Goal: Information Seeking & Learning: Find specific fact

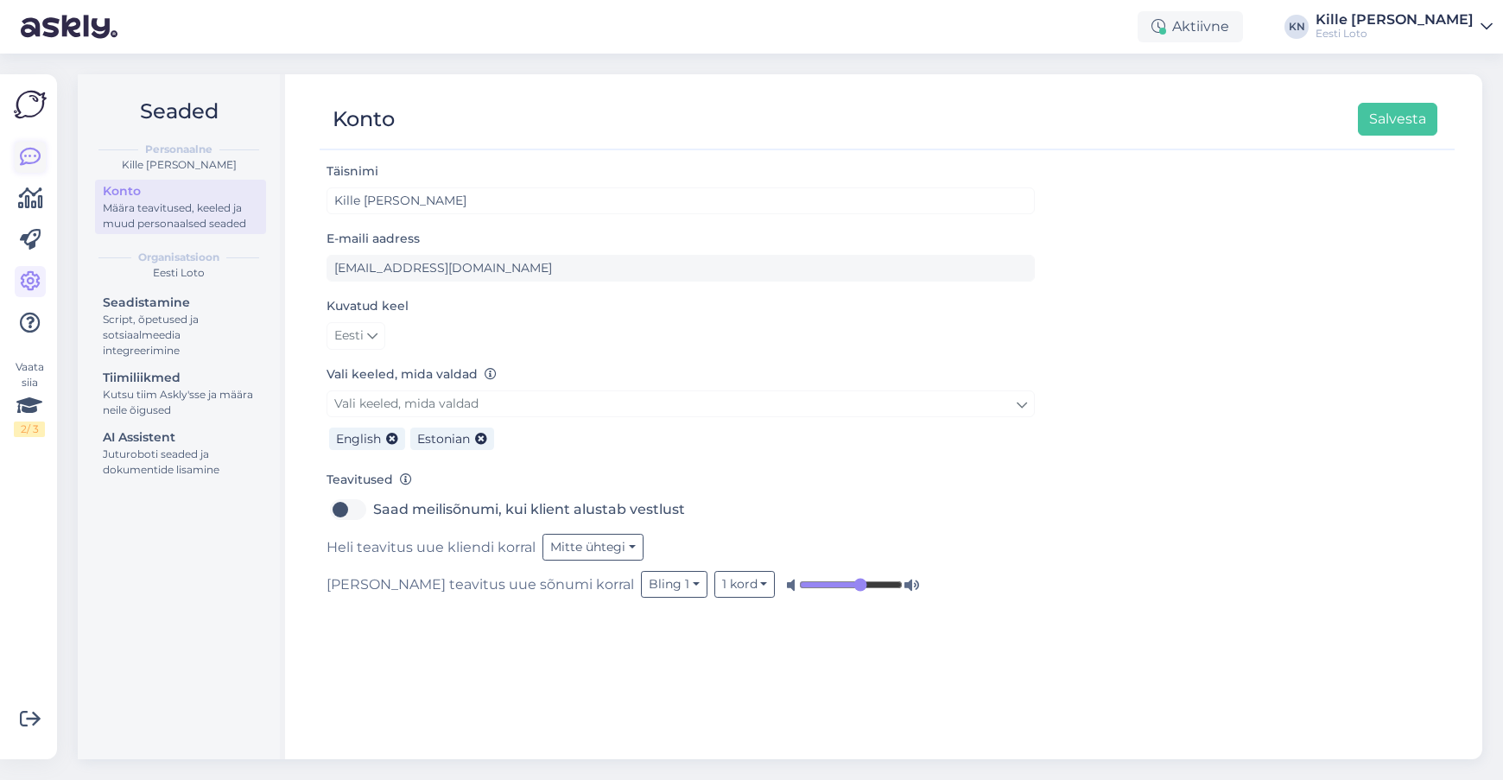
click at [28, 158] on icon at bounding box center [30, 157] width 21 height 21
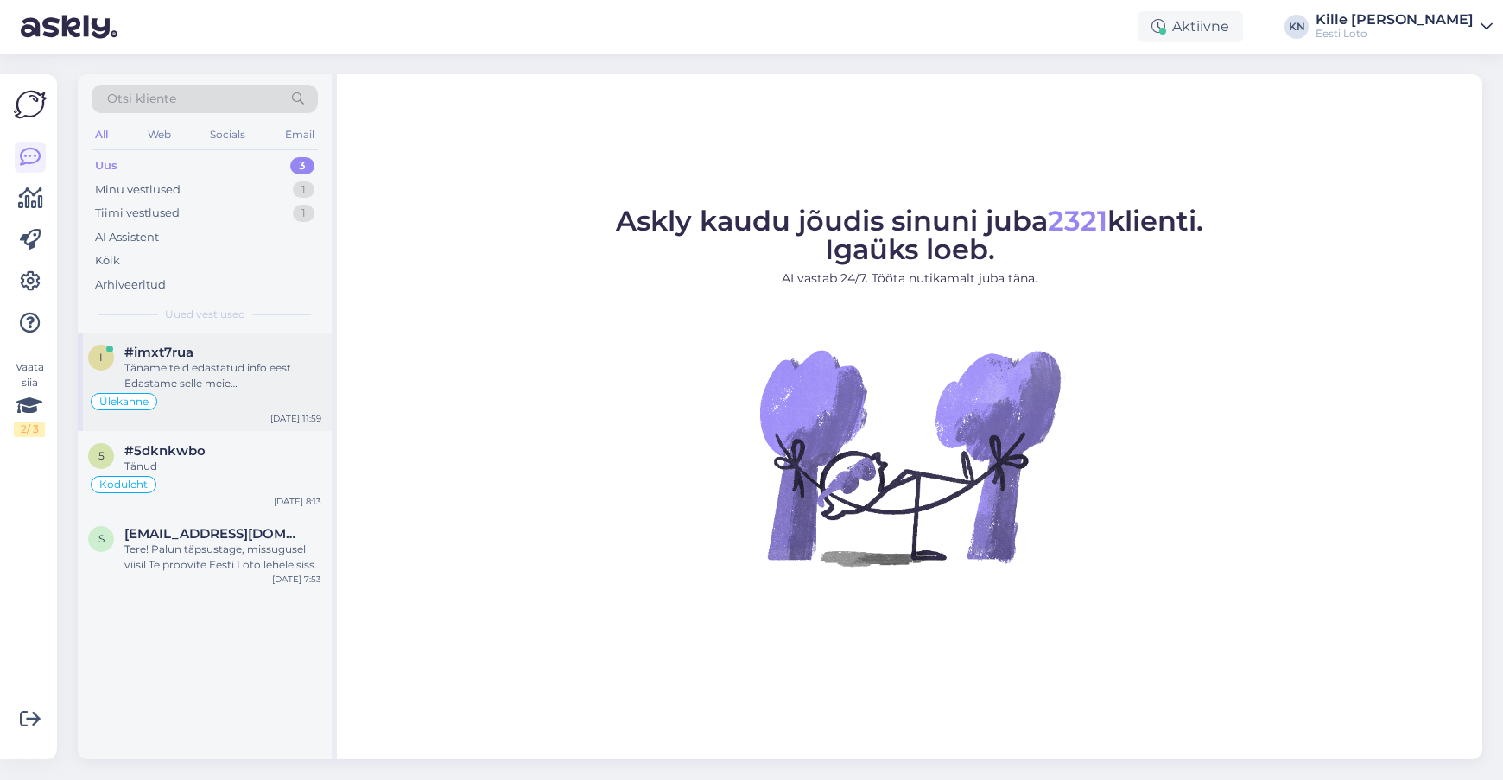
click at [198, 397] on div "Ülekanne" at bounding box center [204, 401] width 233 height 21
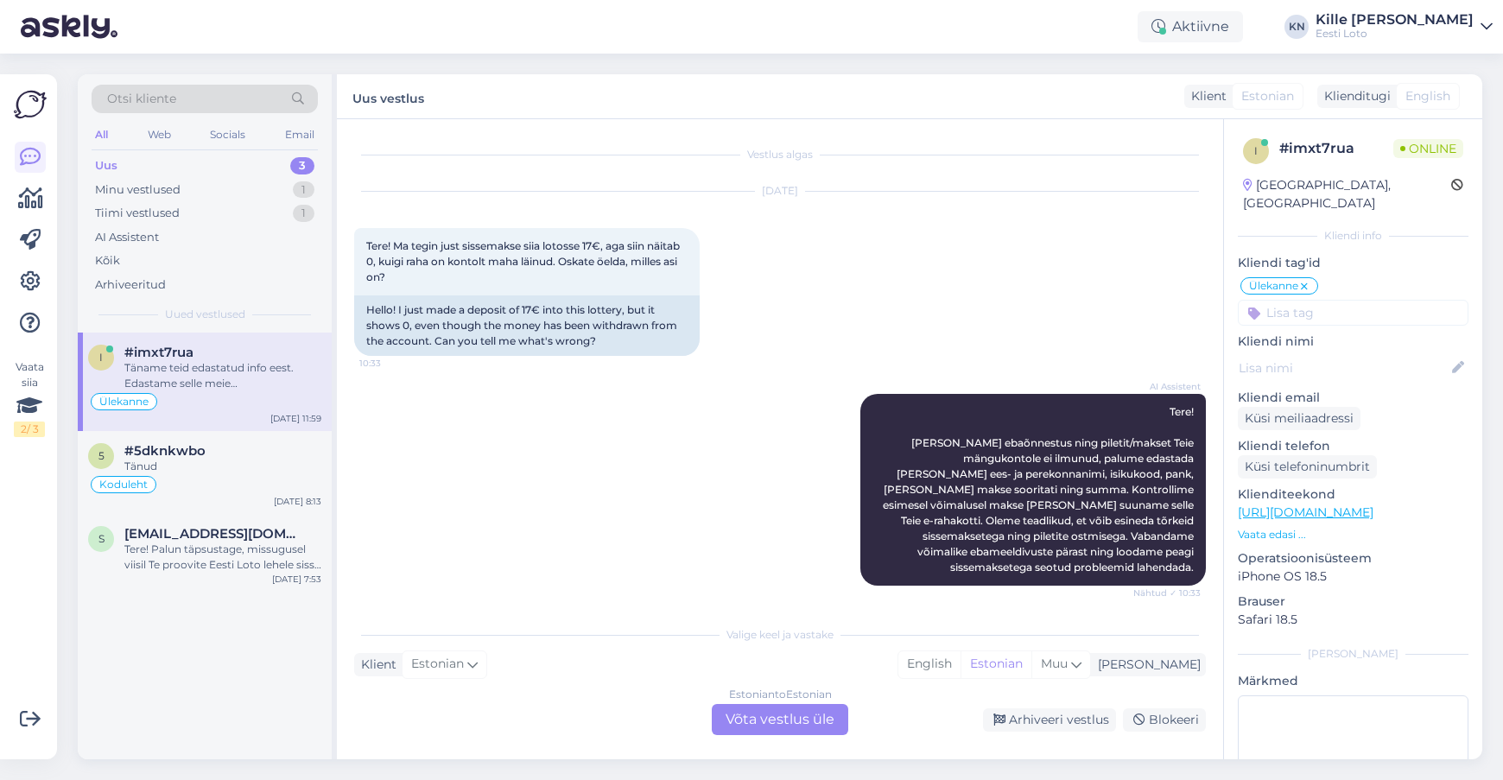
scroll to position [1011, 0]
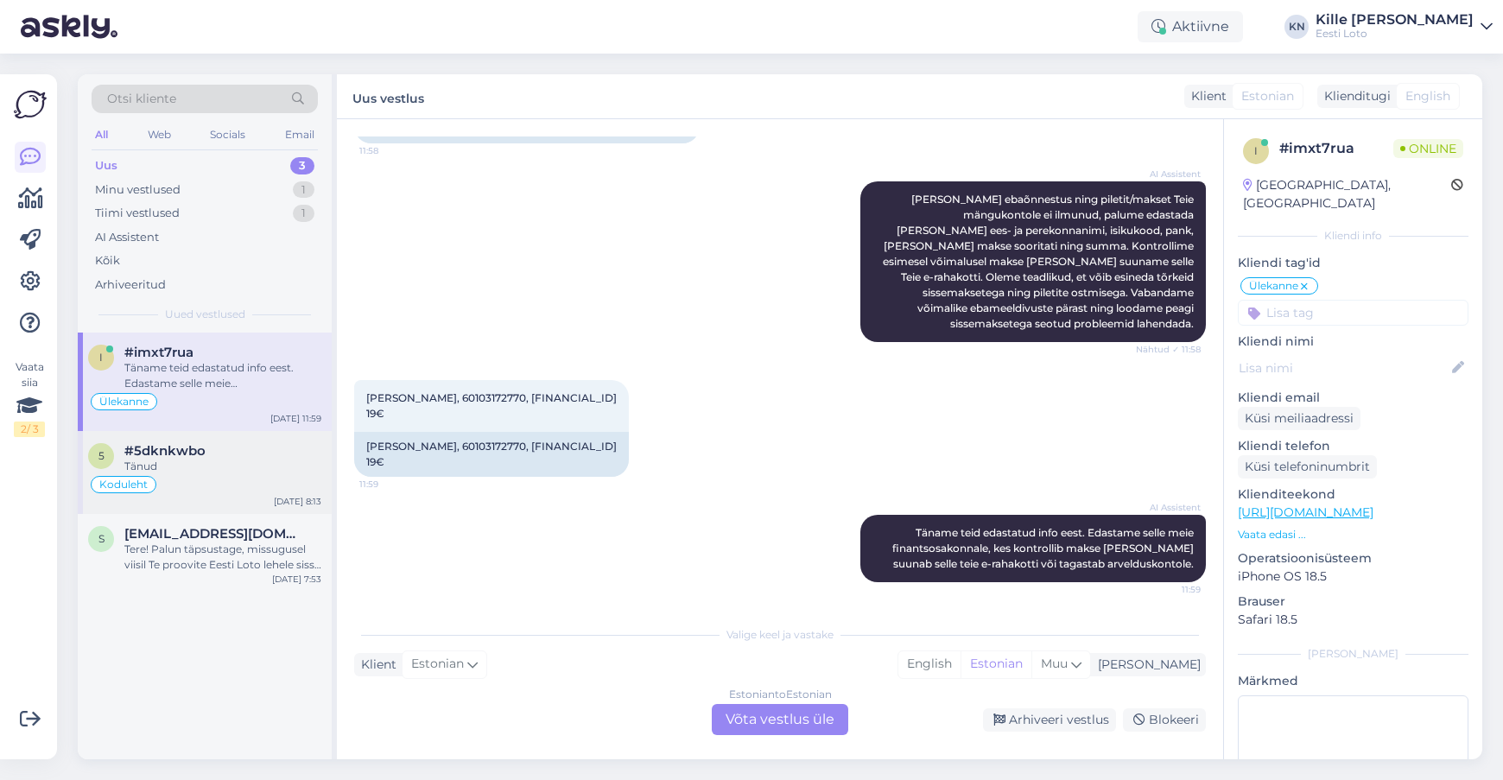
click at [197, 458] on span "#5dknkwbo" at bounding box center [164, 451] width 81 height 16
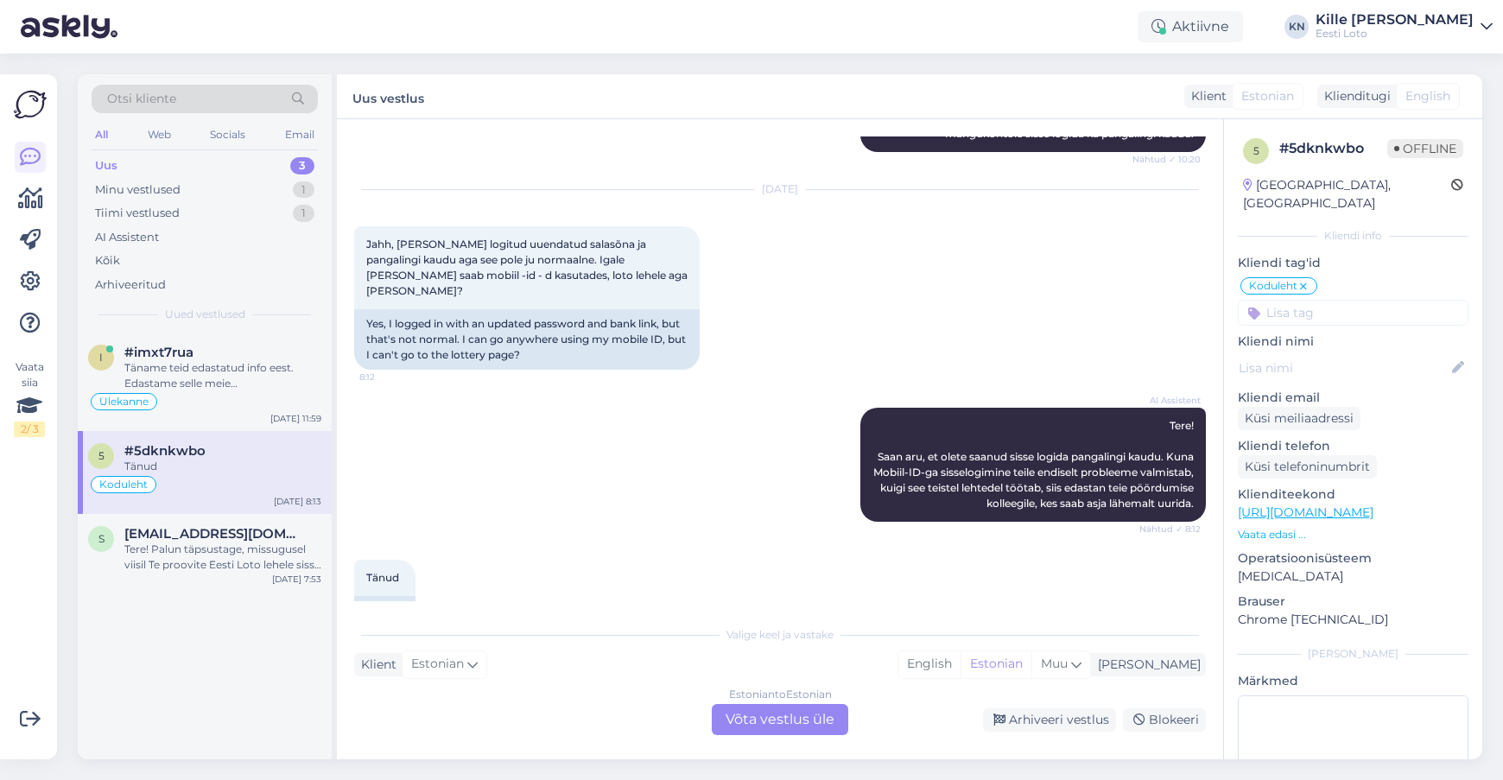
scroll to position [2117, 0]
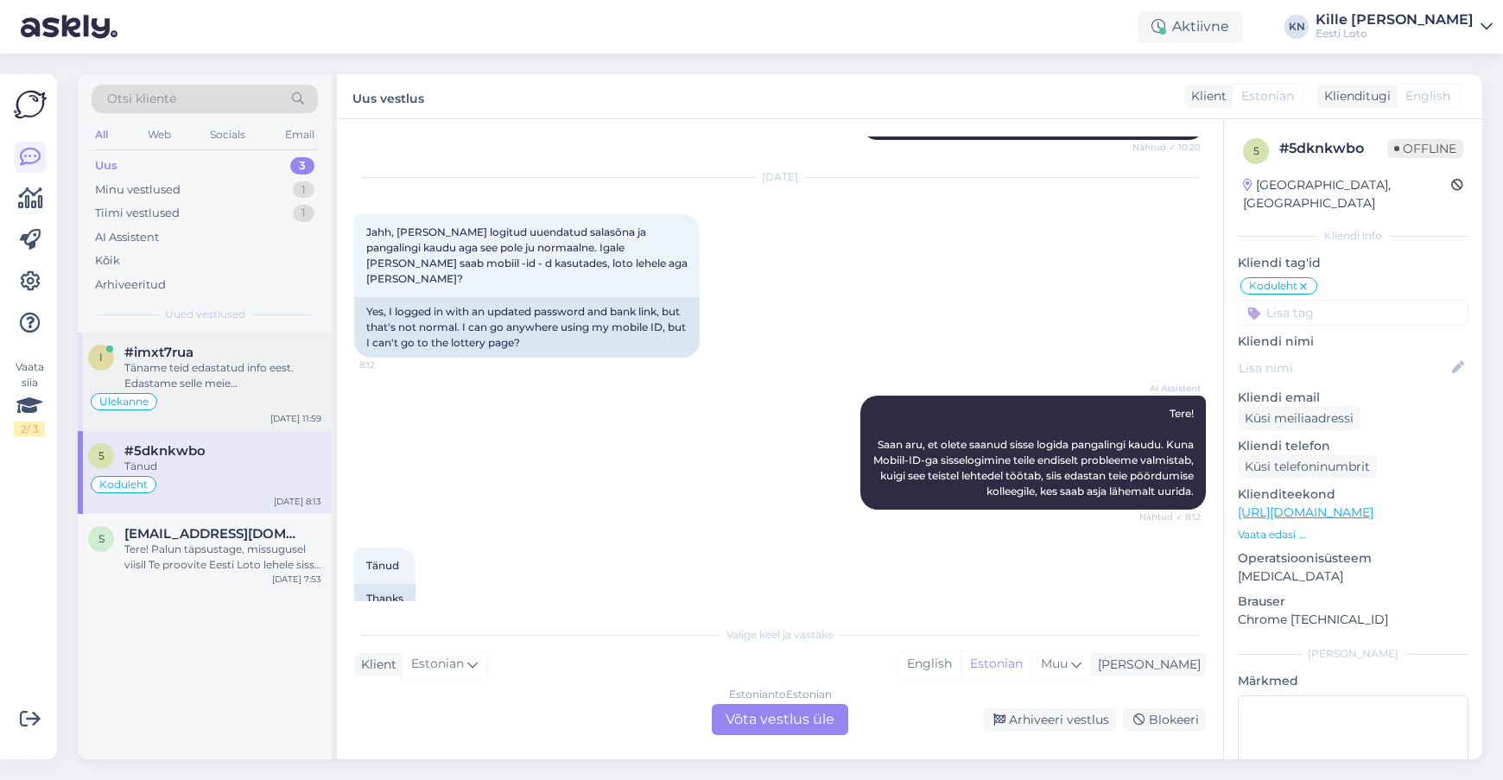
click at [205, 378] on div "Täname teid edastatud info eest. Edastame selle meie finantsosakonnale, kes kon…" at bounding box center [222, 375] width 197 height 31
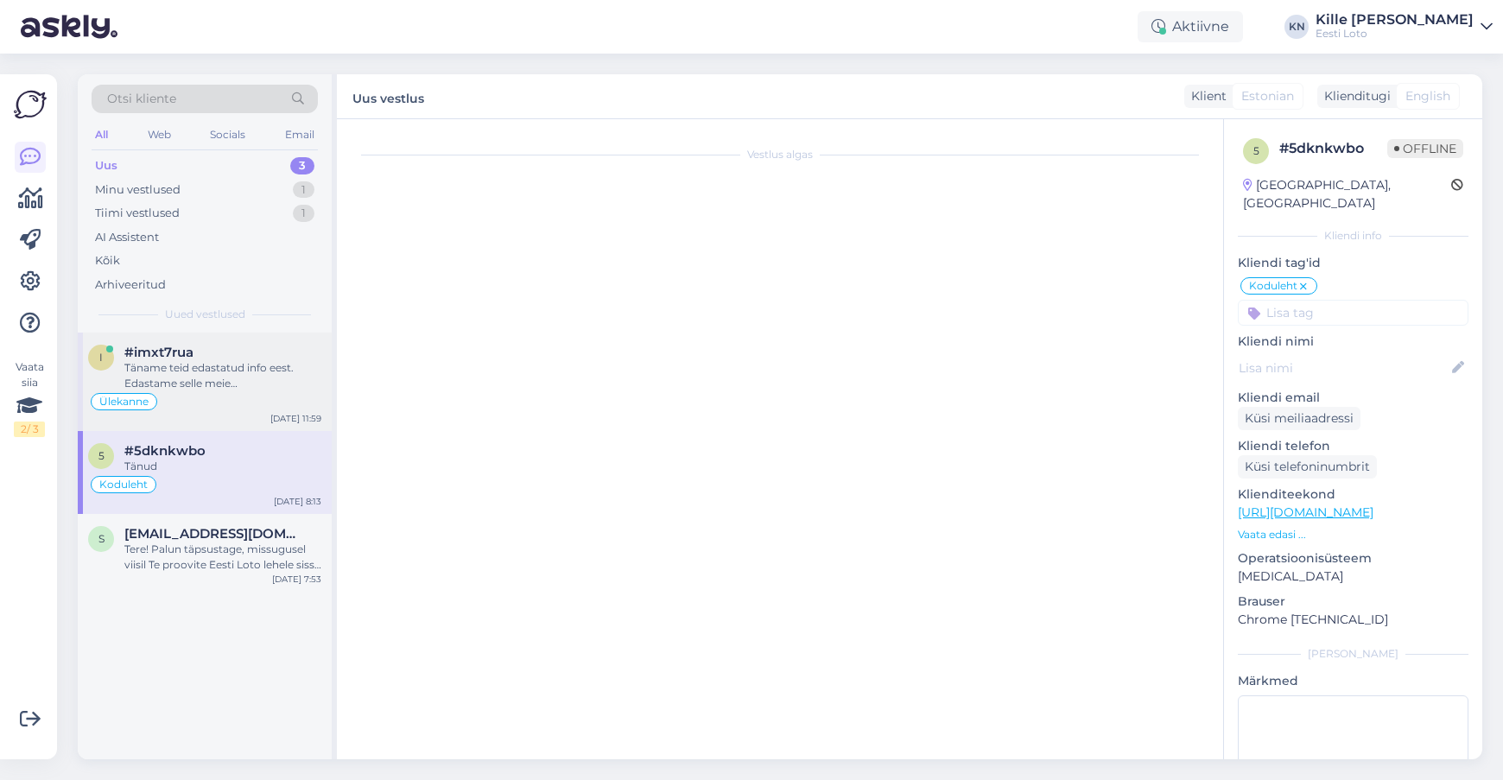
scroll to position [1011, 0]
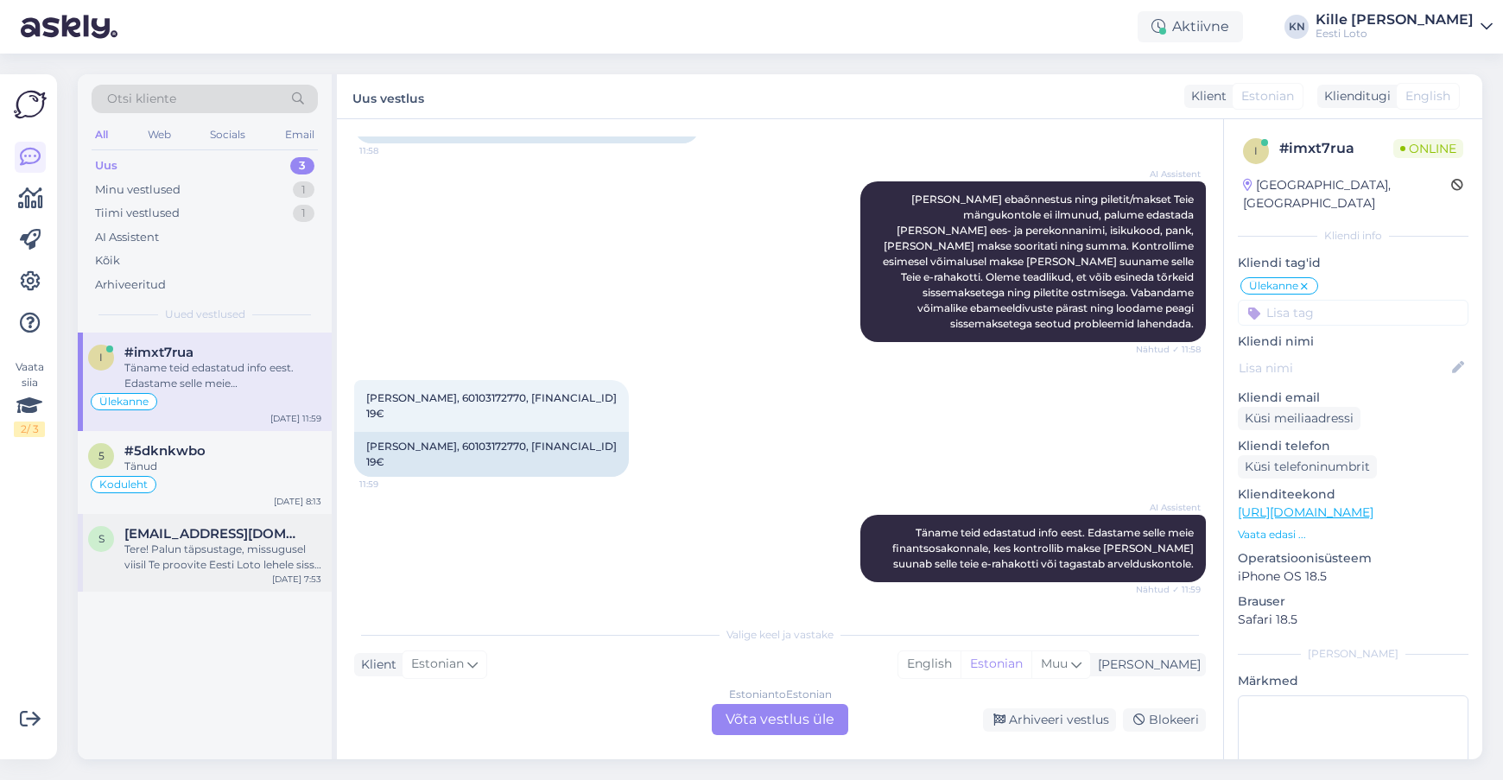
click at [221, 543] on div "Tere! Palun täpsustage, missugusel viisil Te proovite Eesti Loto lehele sisse l…" at bounding box center [222, 557] width 197 height 31
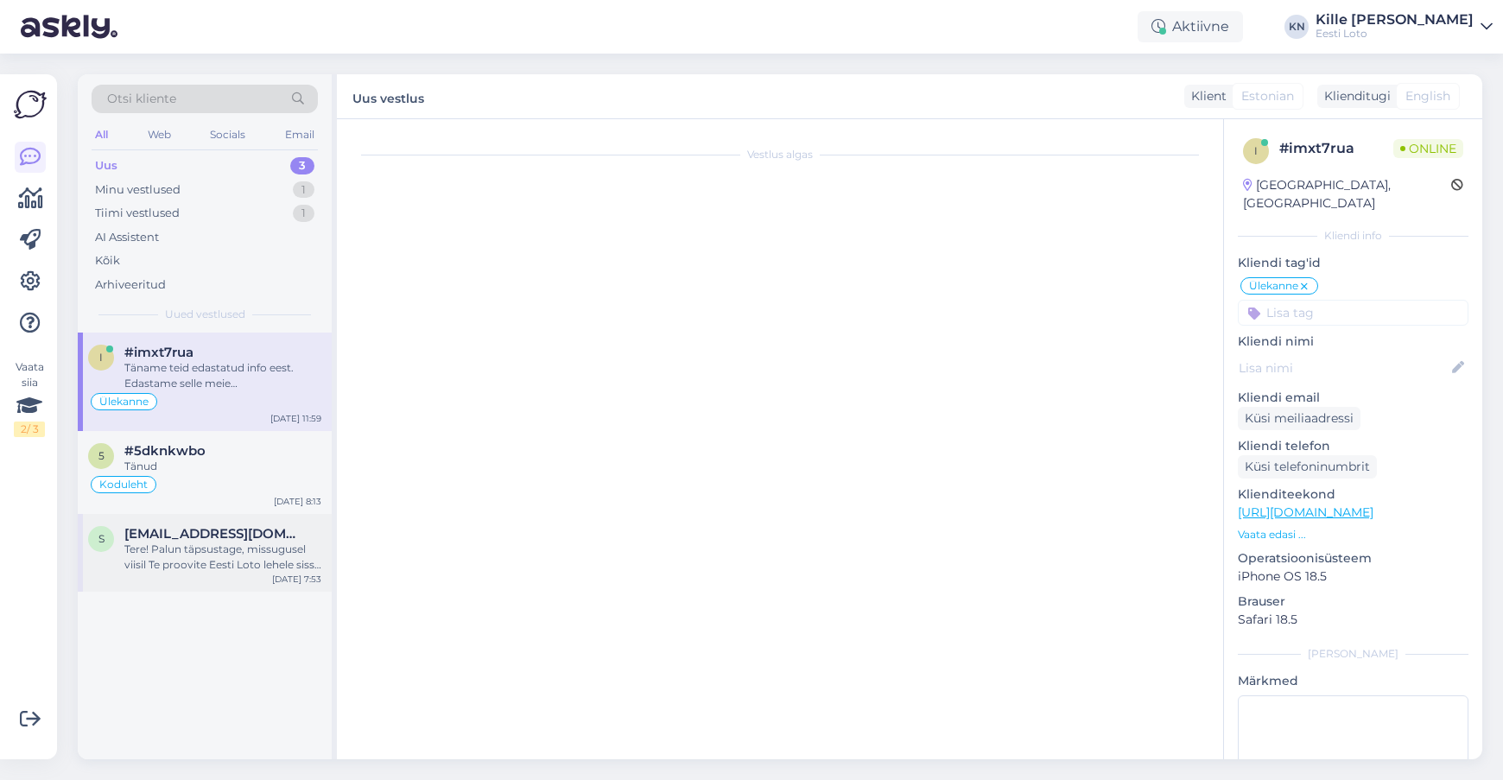
scroll to position [0, 0]
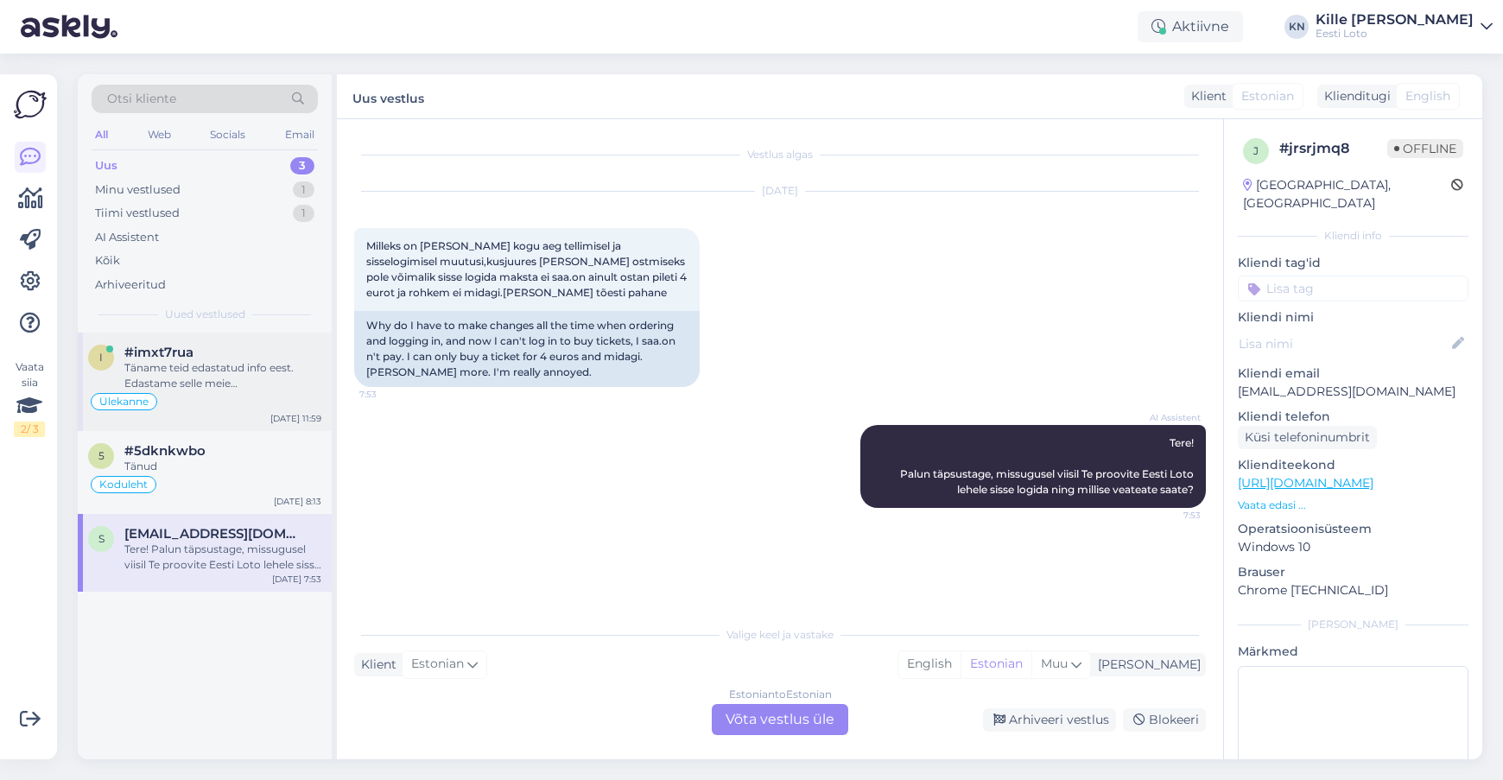
click at [253, 391] on div "Ülekanne" at bounding box center [204, 401] width 233 height 21
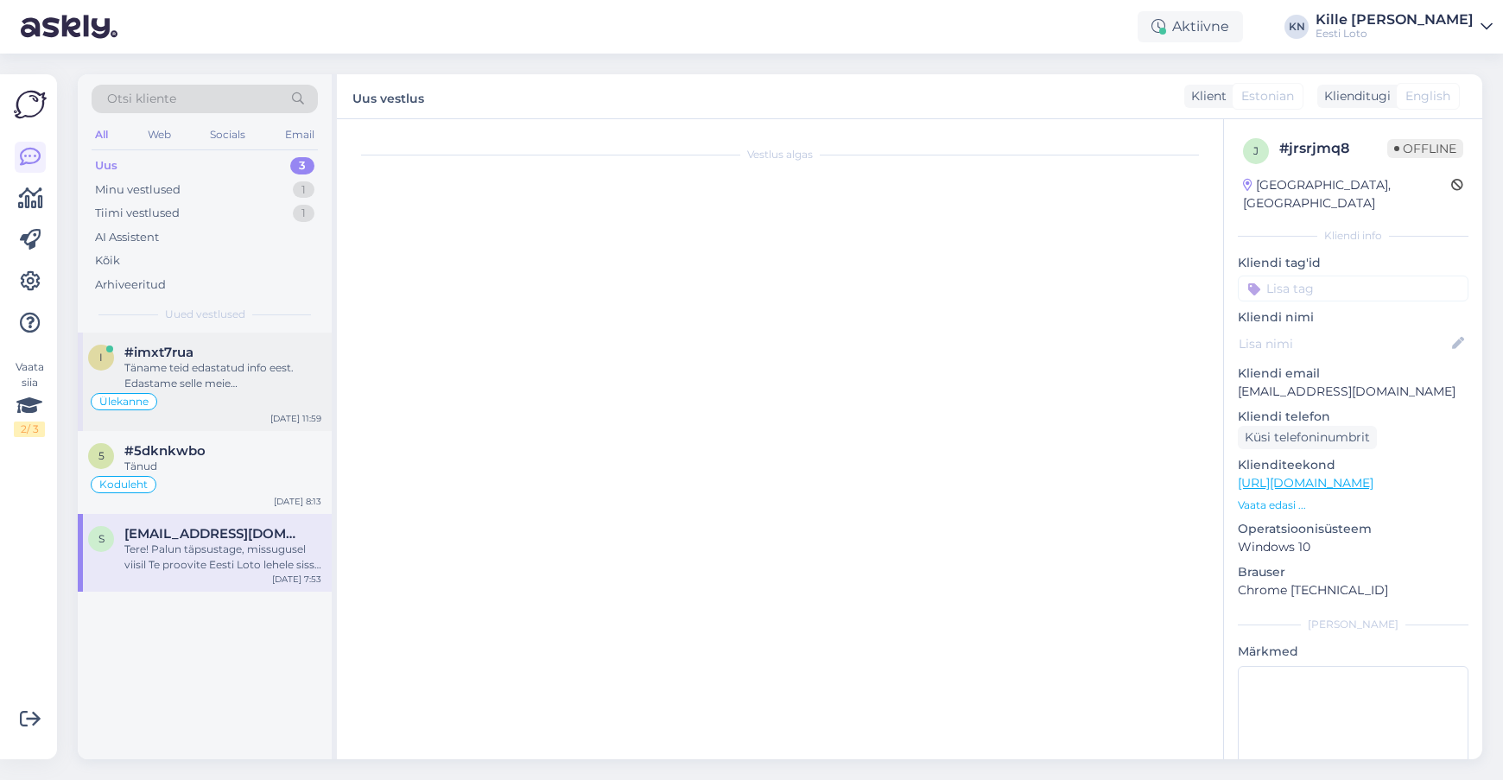
scroll to position [1011, 0]
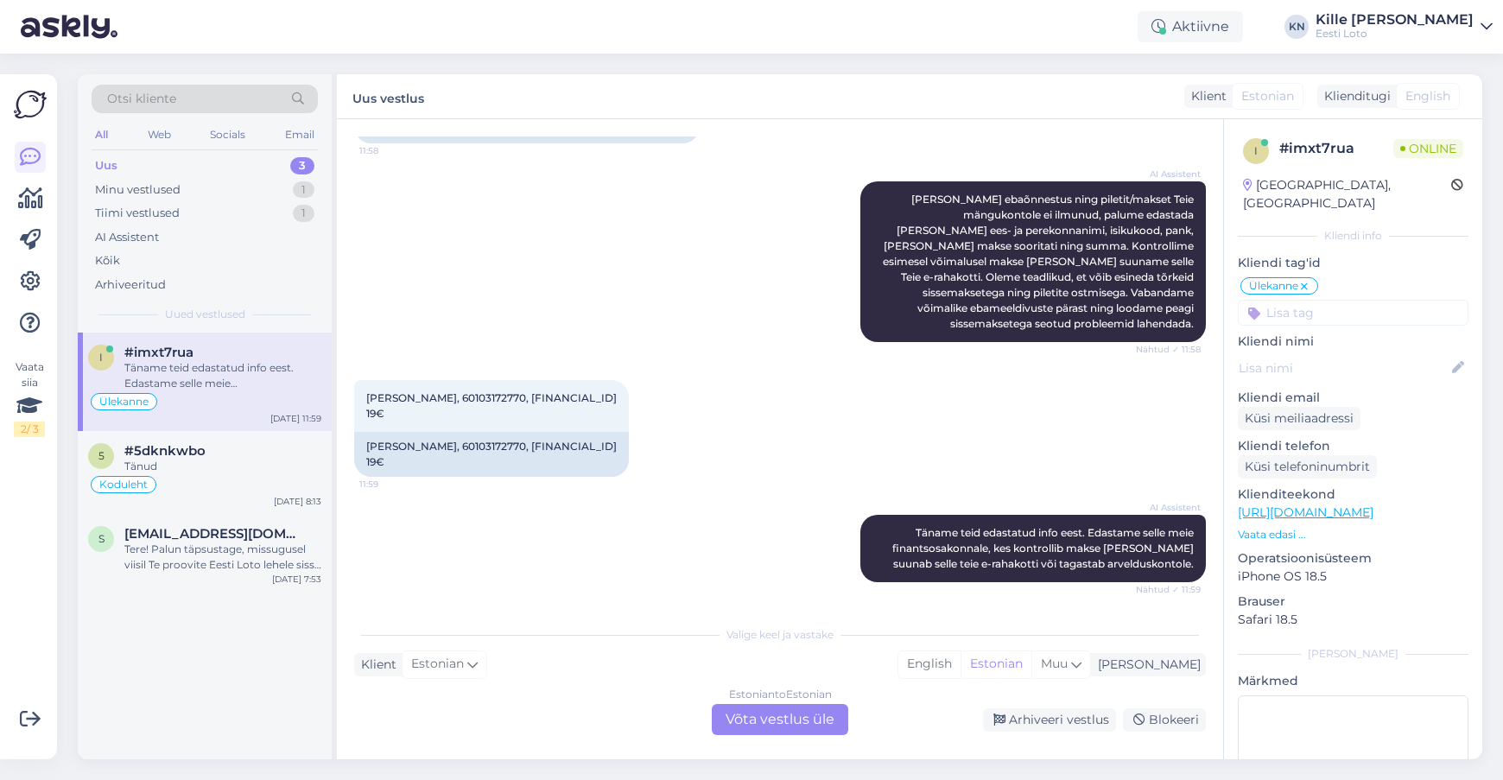
click at [797, 713] on div "Estonian to Estonian Võta vestlus üle" at bounding box center [780, 719] width 137 height 31
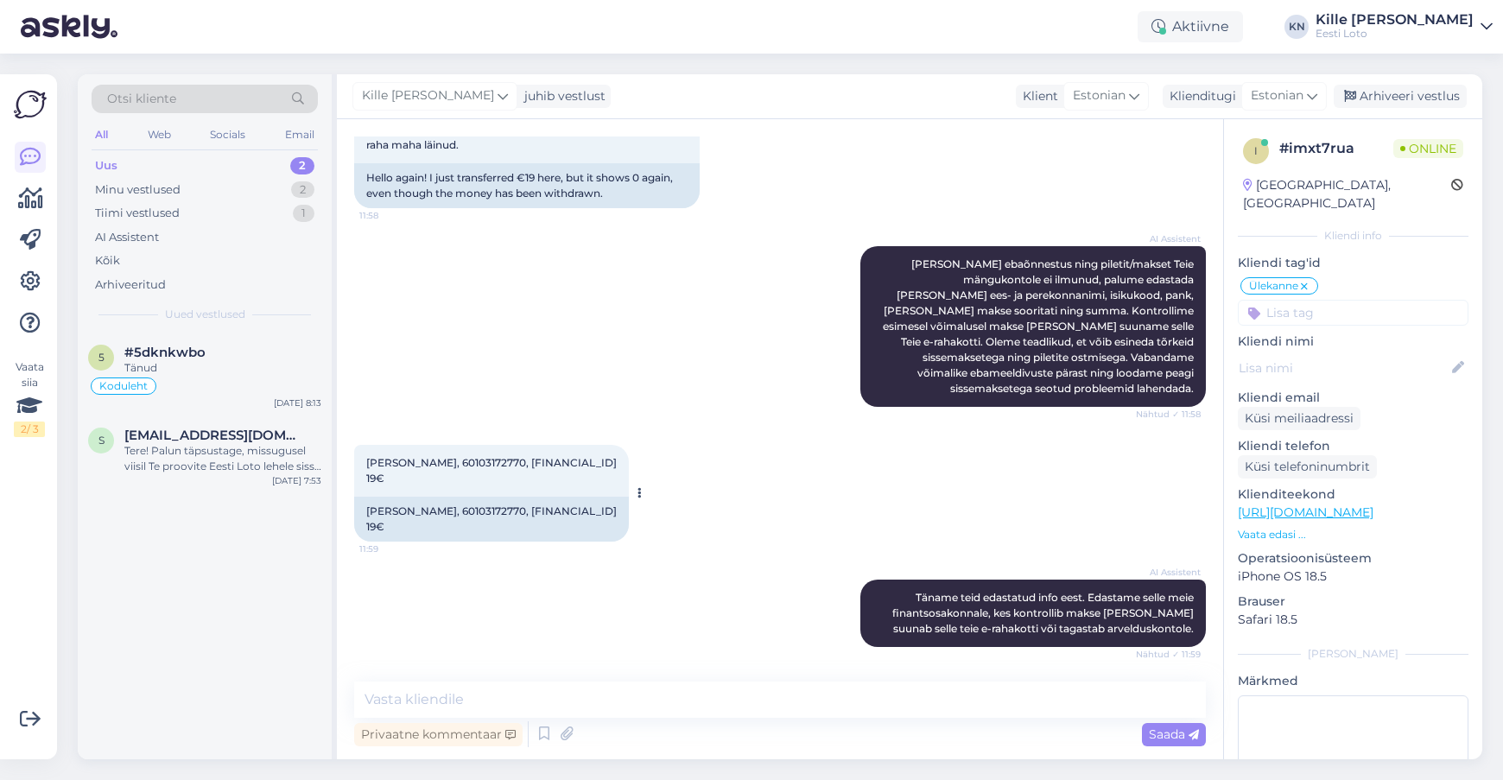
click at [469, 456] on span "[PERSON_NAME], 60103172770, [FINANCIAL_ID] 19€" at bounding box center [491, 470] width 251 height 29
copy span "[PERSON_NAME]"
drag, startPoint x: 444, startPoint y: 428, endPoint x: 365, endPoint y: 433, distance: 79.7
click at [365, 445] on div "[PERSON_NAME], 60103172770, [FINANCIAL_ID] 19€ 11:59" at bounding box center [491, 471] width 275 height 52
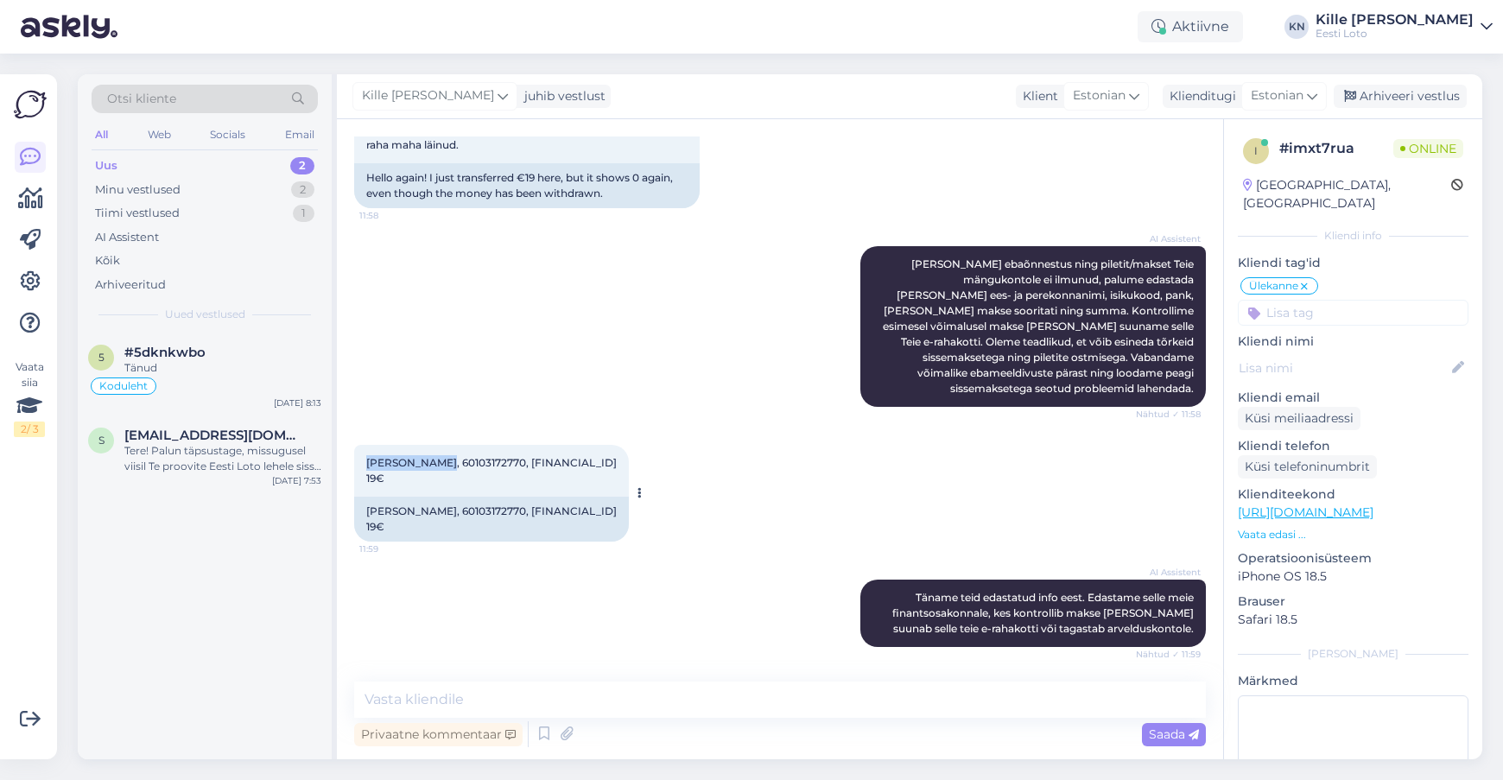
copy span "[PERSON_NAME]"
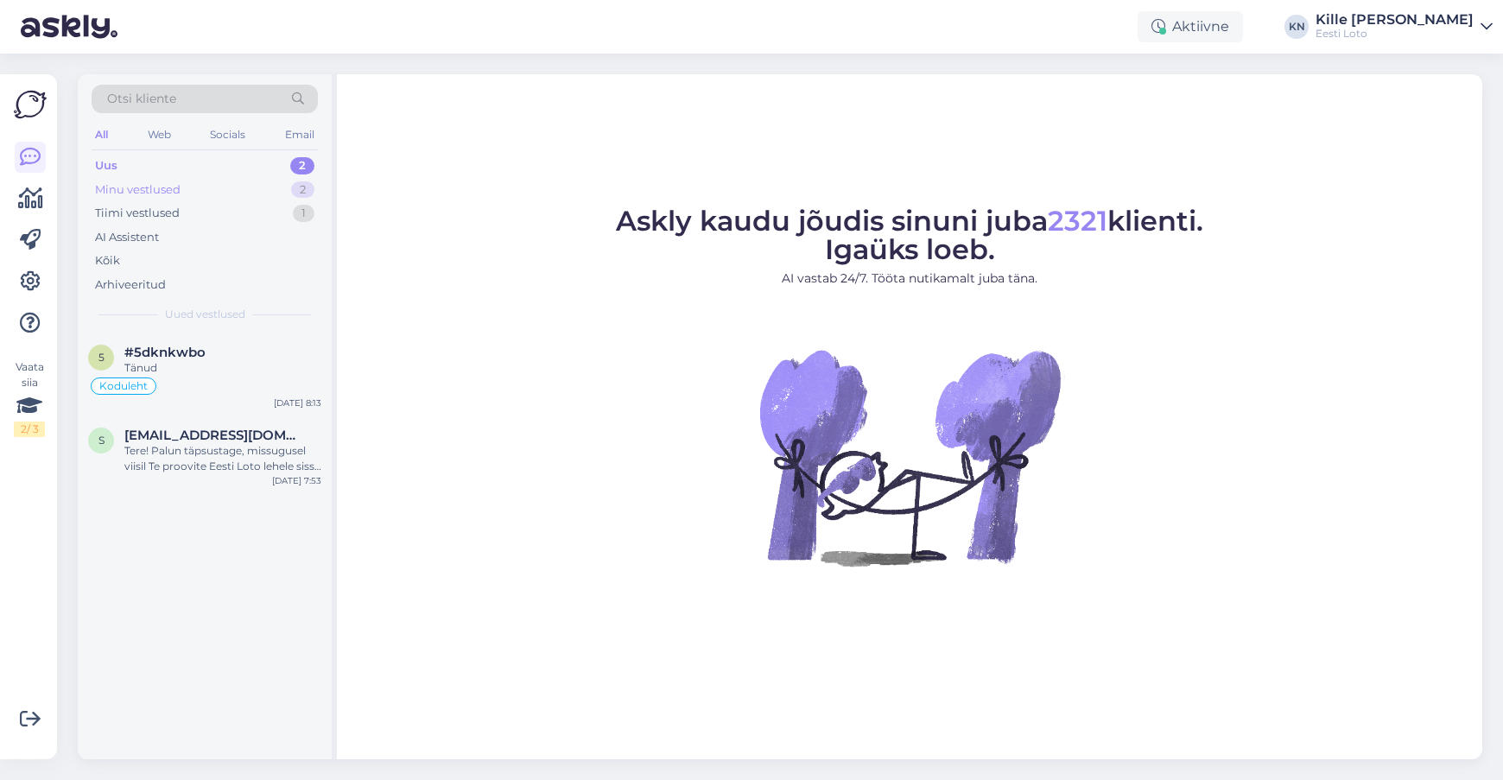
click at [148, 193] on div "Minu vestlused" at bounding box center [138, 189] width 86 height 17
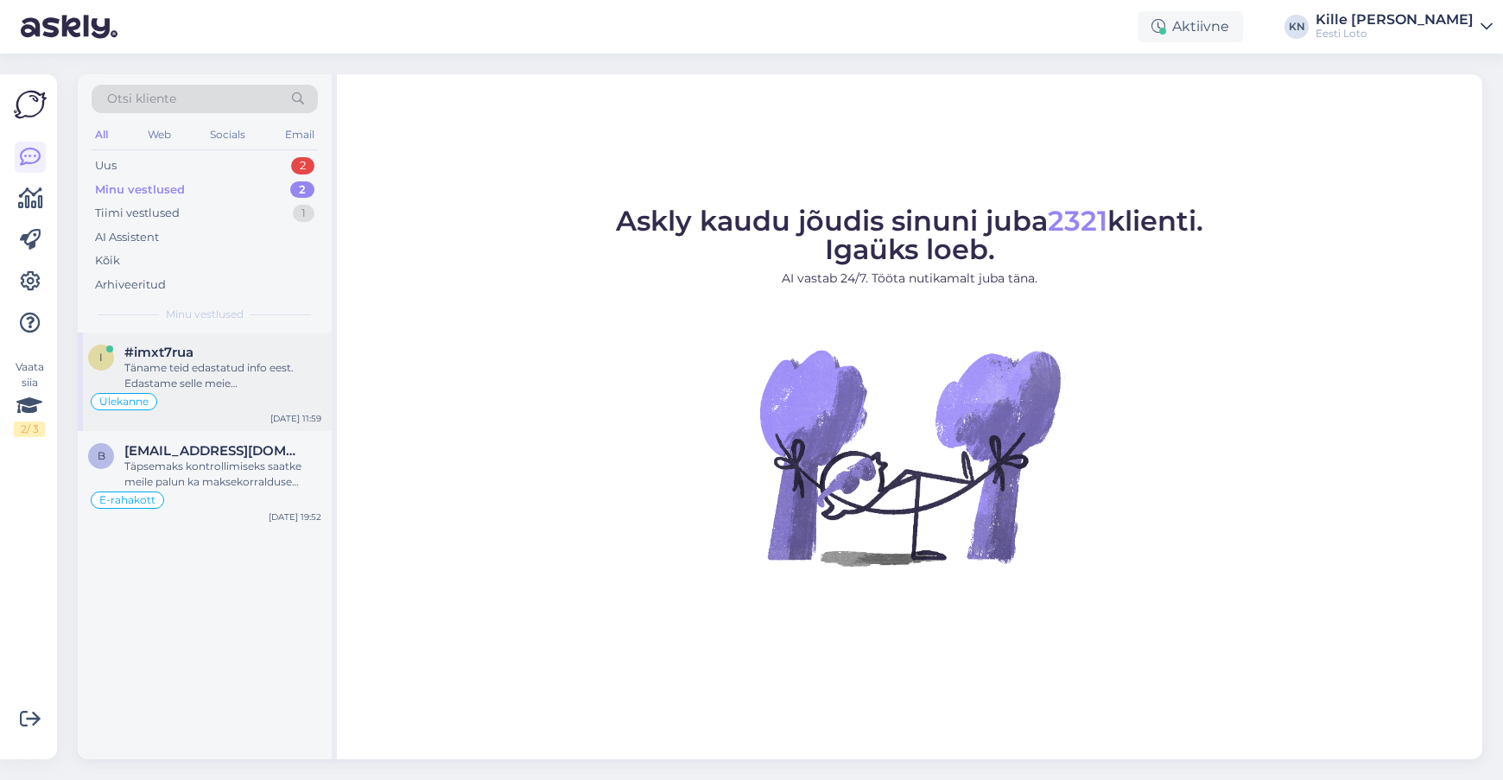
click at [219, 365] on div "Täname teid edastatud info eest. Edastame selle meie finantsosakonnale, kes kon…" at bounding box center [222, 375] width 197 height 31
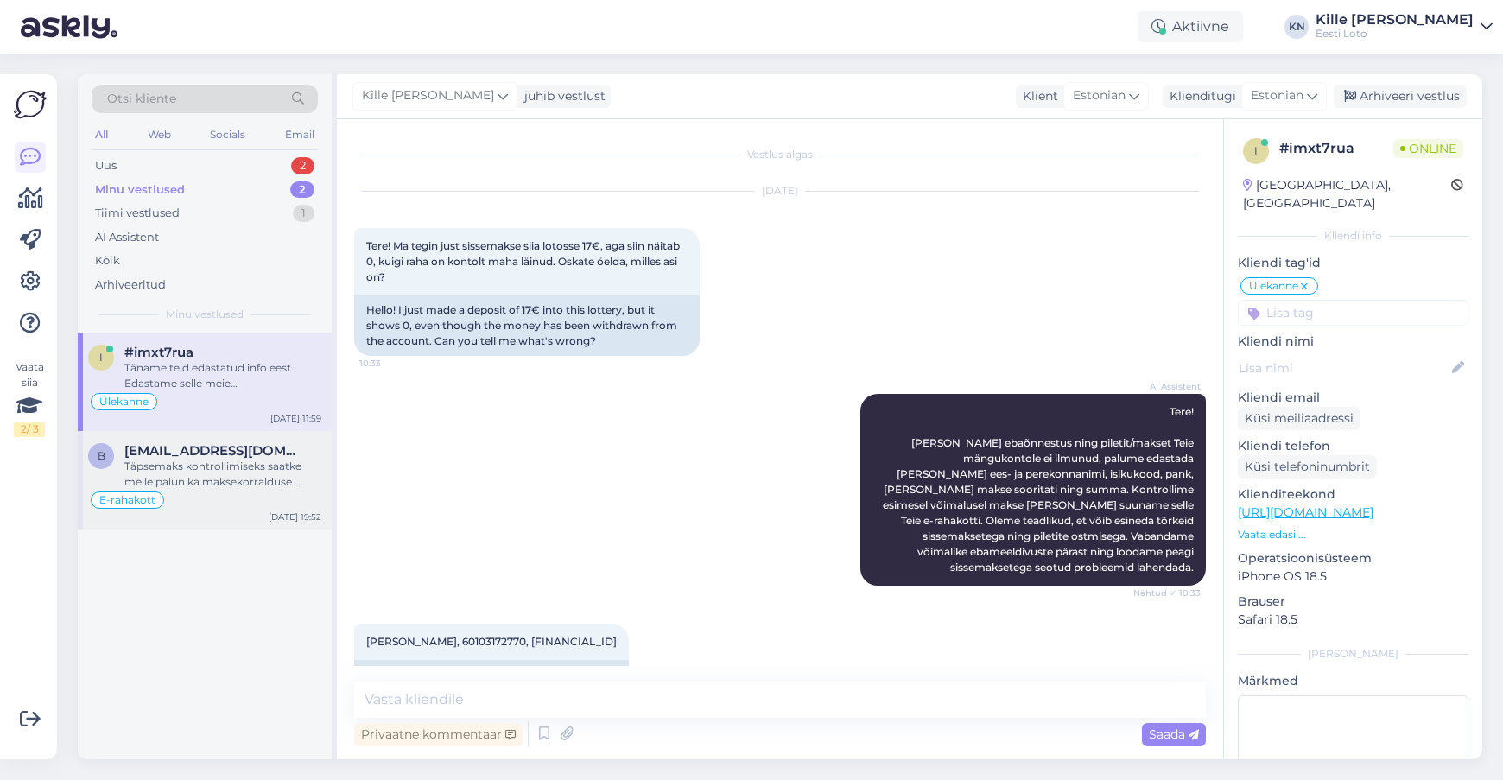
scroll to position [946, 0]
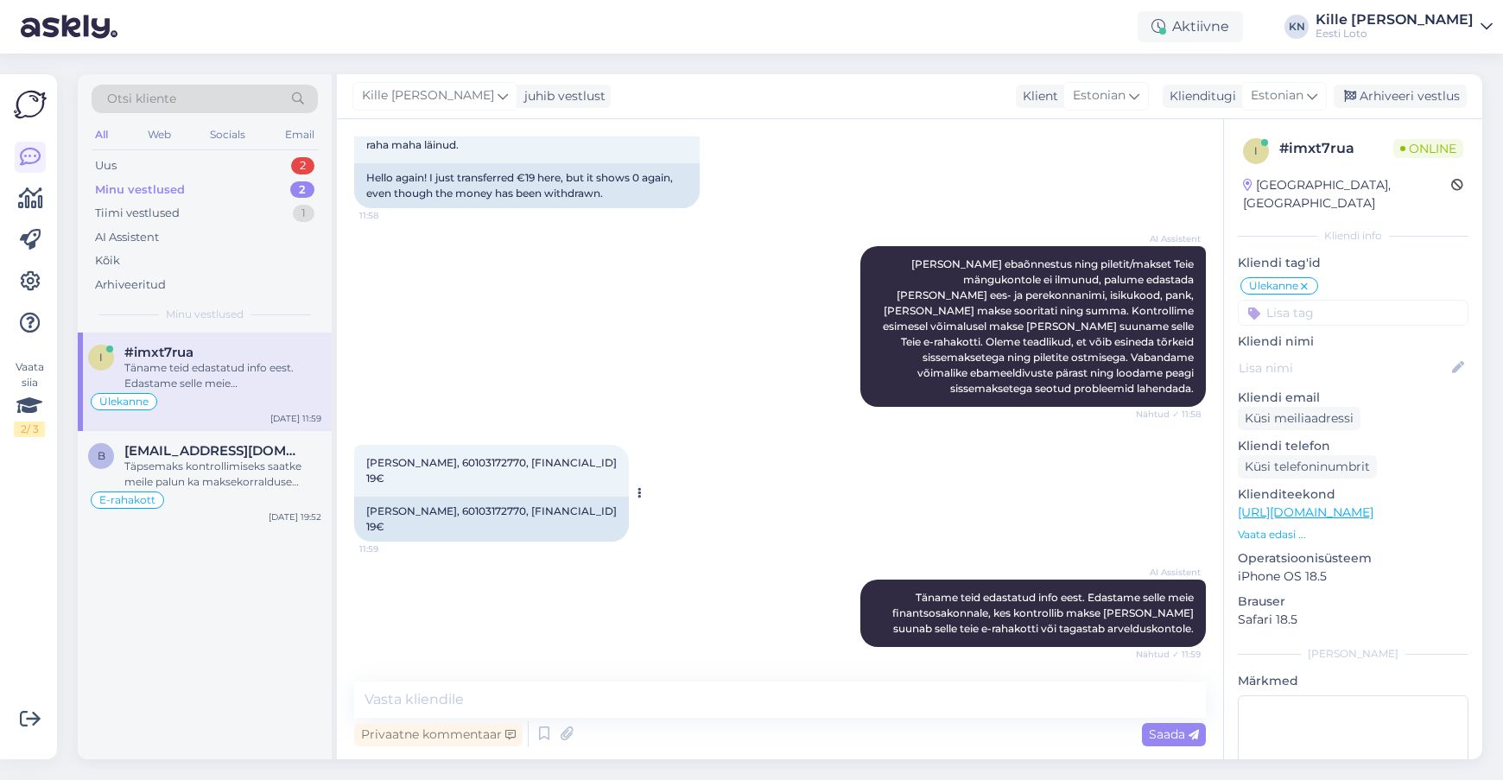
click at [537, 456] on span "[PERSON_NAME], 60103172770, [FINANCIAL_ID] 19€" at bounding box center [491, 470] width 251 height 29
copy span "60103172770"
click at [1351, 300] on input at bounding box center [1353, 313] width 231 height 26
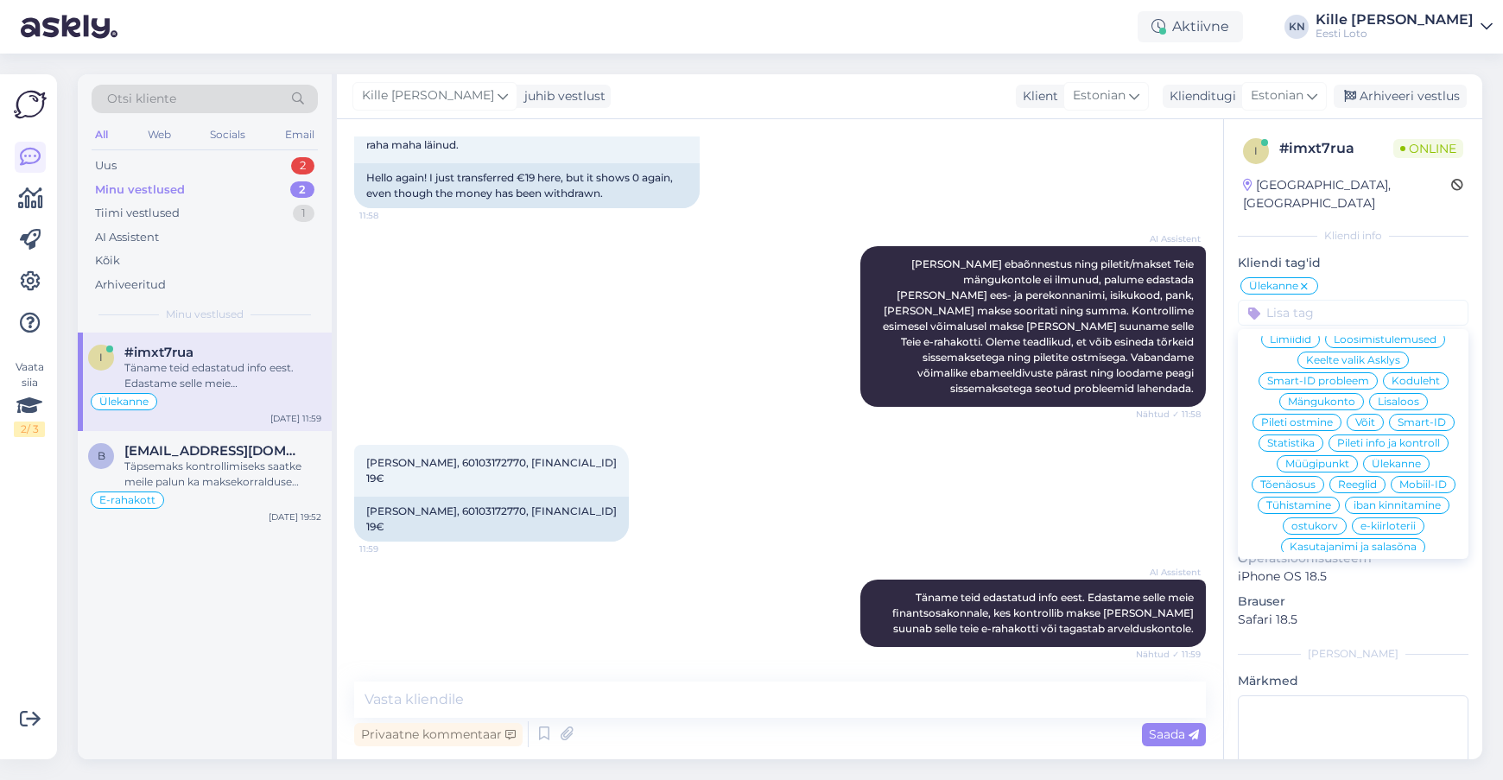
scroll to position [351, 0]
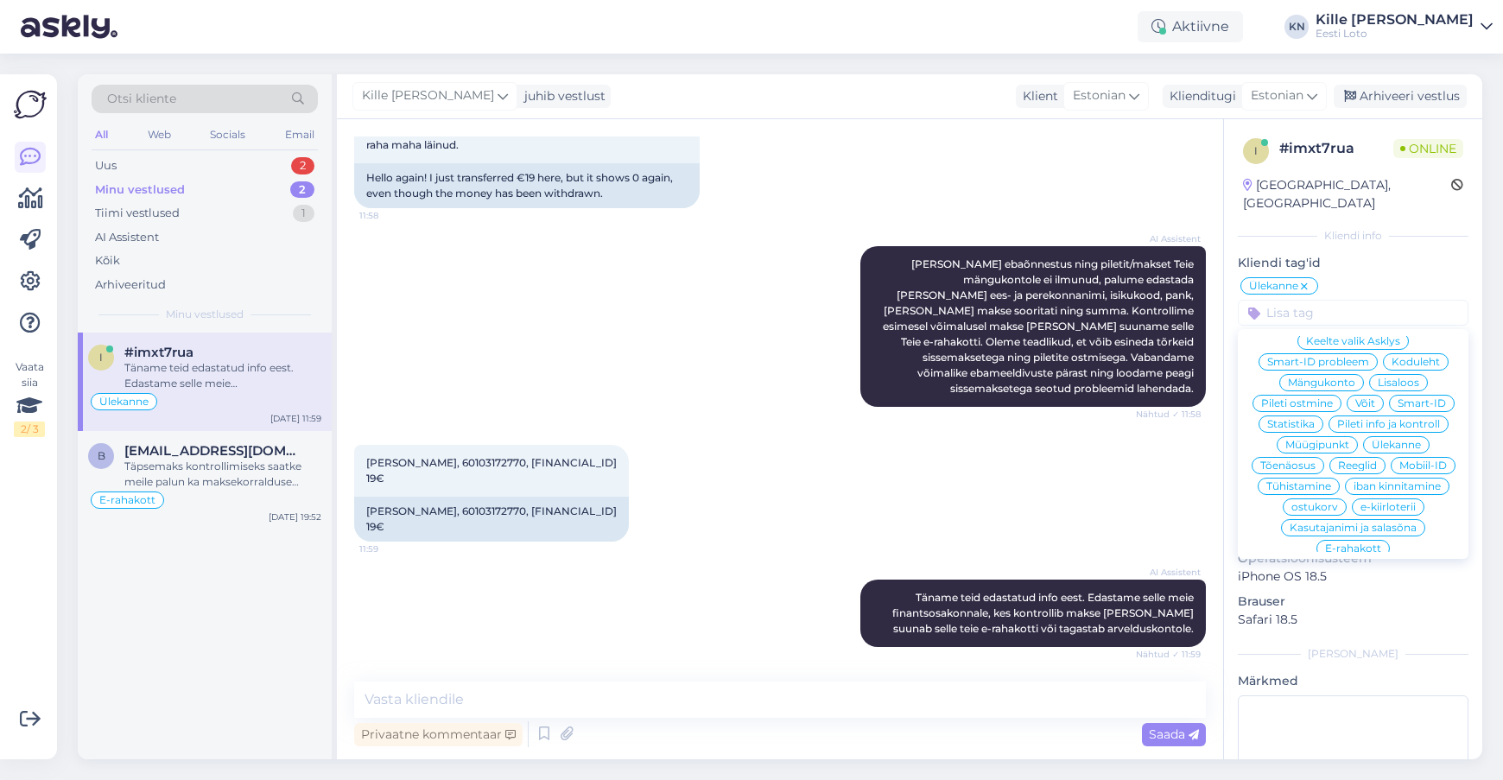
click at [1357, 543] on span "E-rahakott" at bounding box center [1353, 548] width 56 height 10
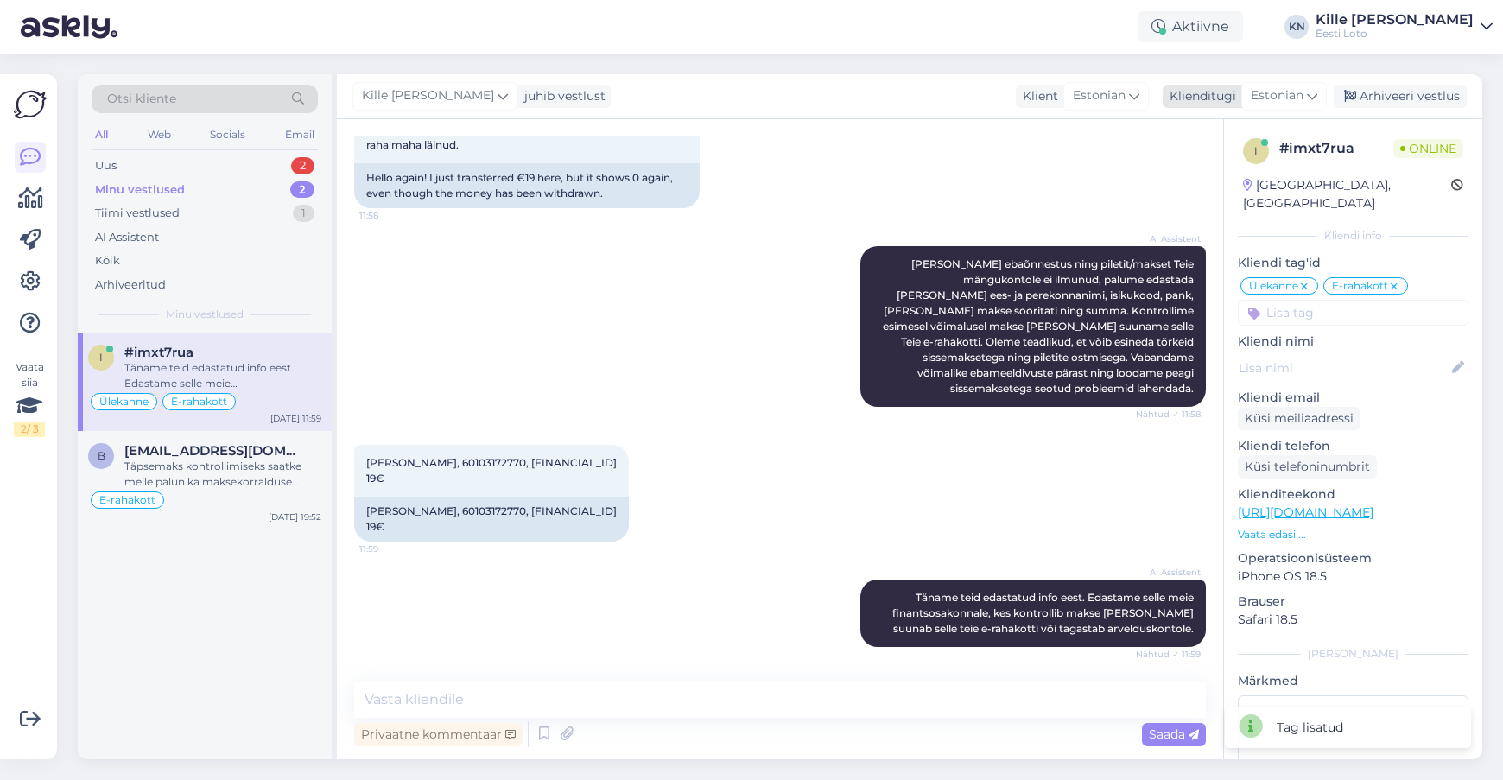
click at [1413, 90] on div "Arhiveeri vestlus" at bounding box center [1400, 96] width 133 height 23
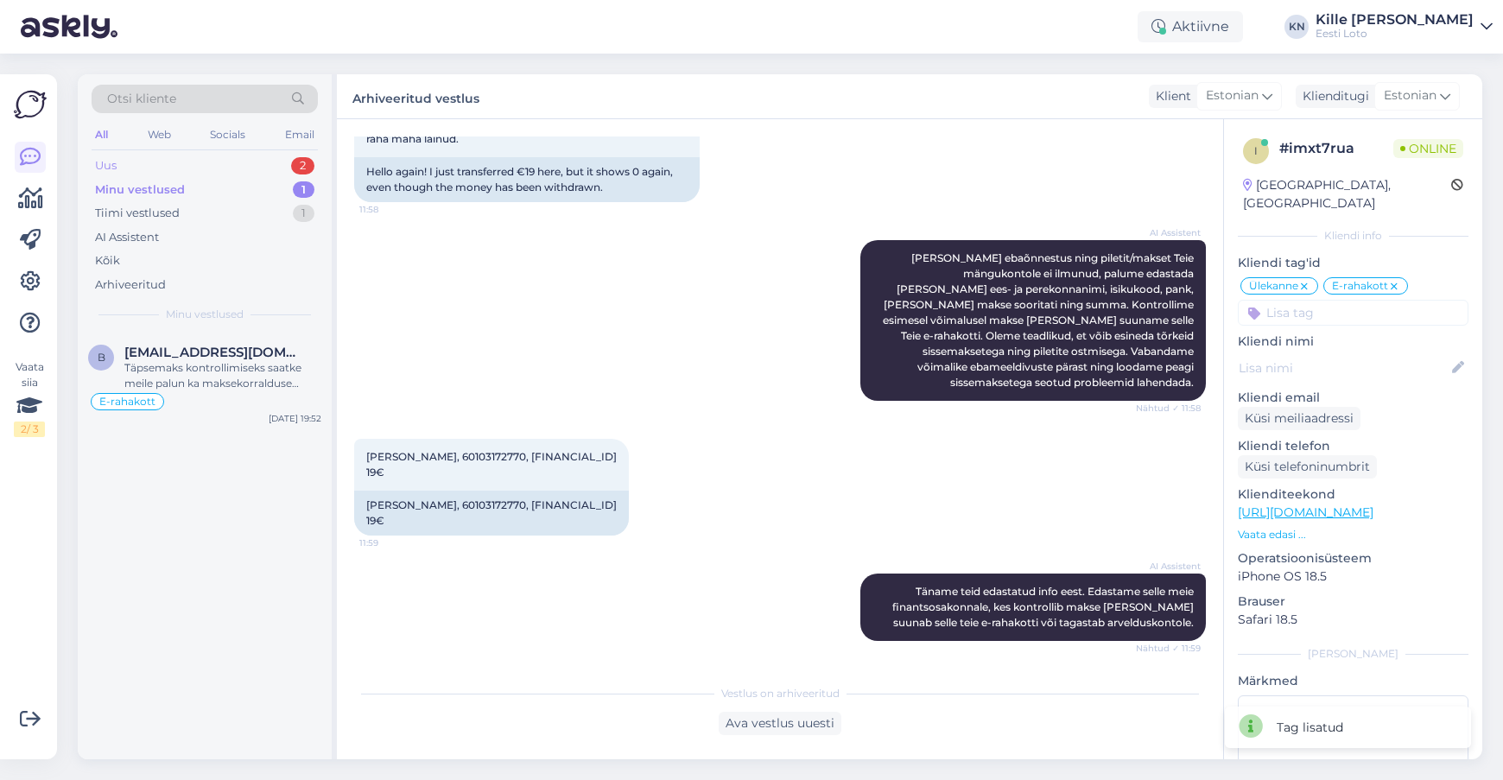
click at [146, 164] on div "Uus 2" at bounding box center [205, 166] width 226 height 24
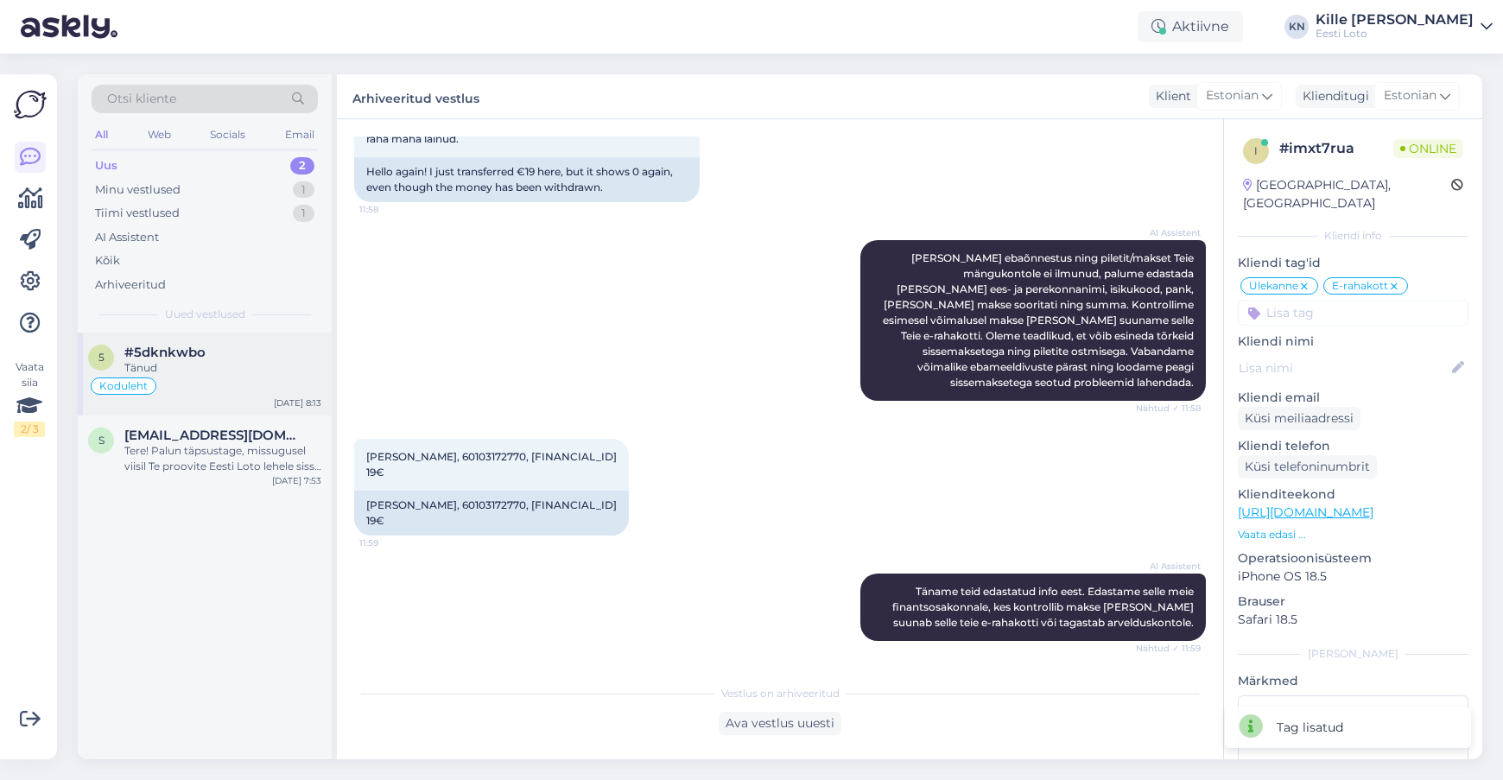
click at [175, 378] on div "Koduleht" at bounding box center [204, 386] width 233 height 21
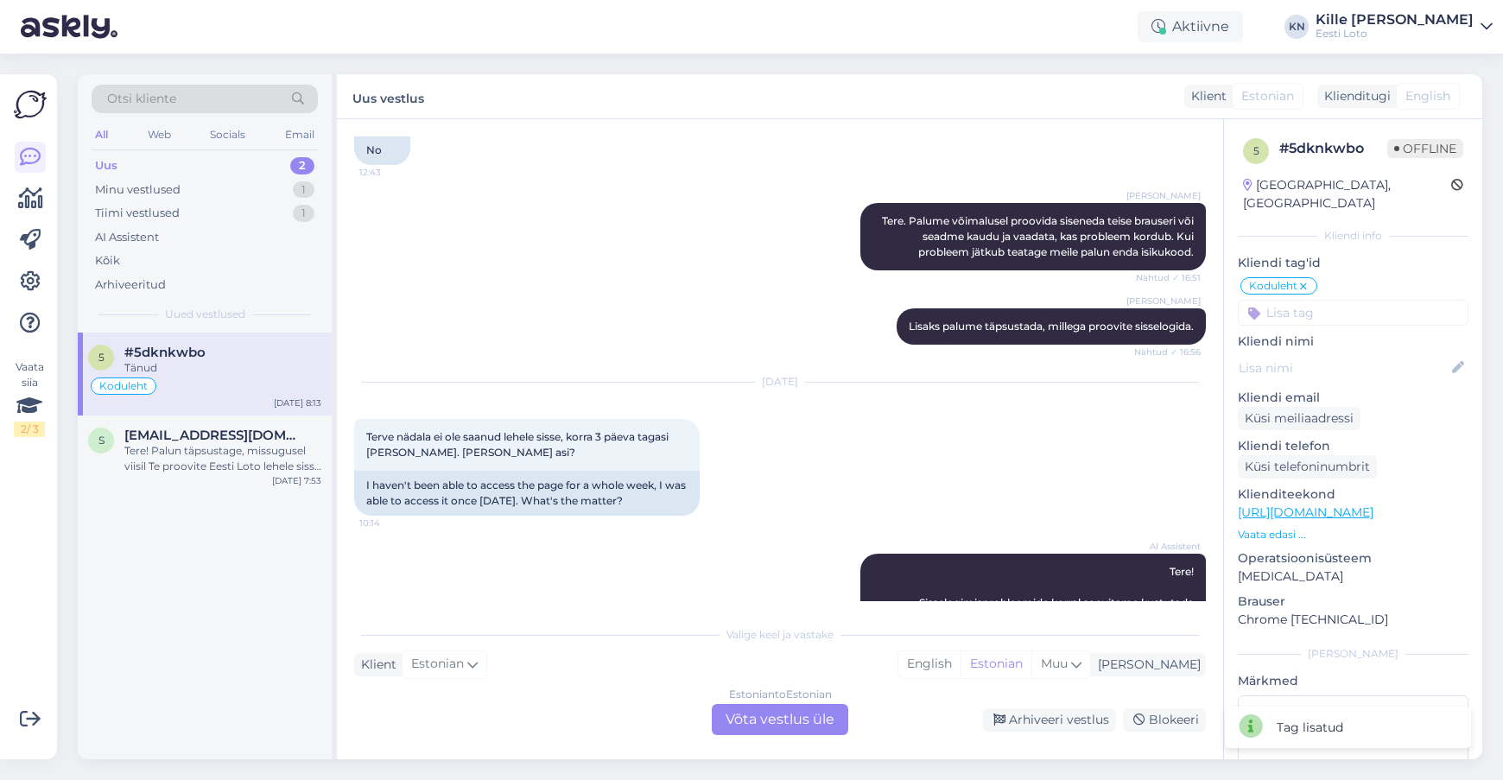
scroll to position [2117, 0]
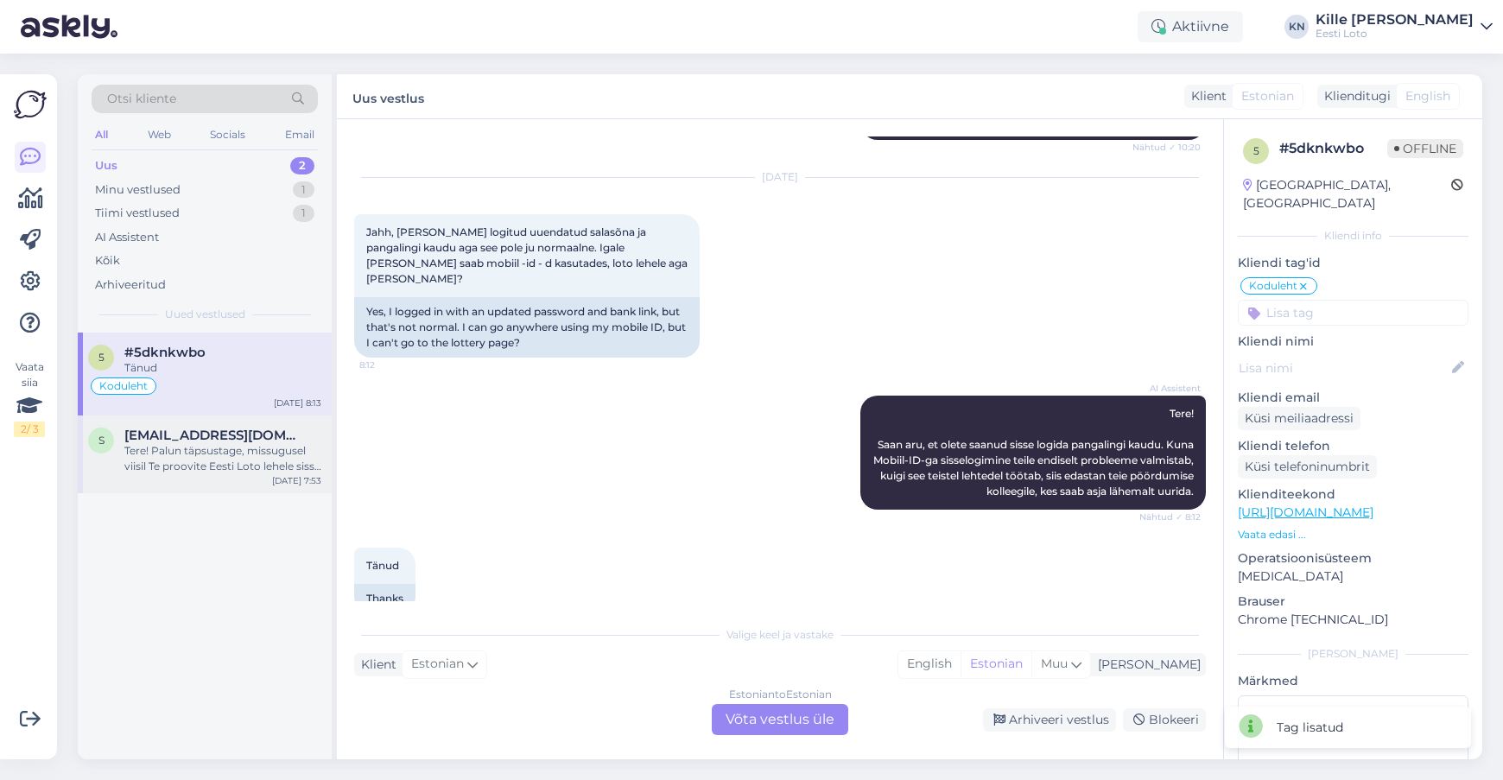
click at [198, 461] on div "Tere! Palun täpsustage, missugusel viisil Te proovite Eesti Loto lehele sisse l…" at bounding box center [222, 458] width 197 height 31
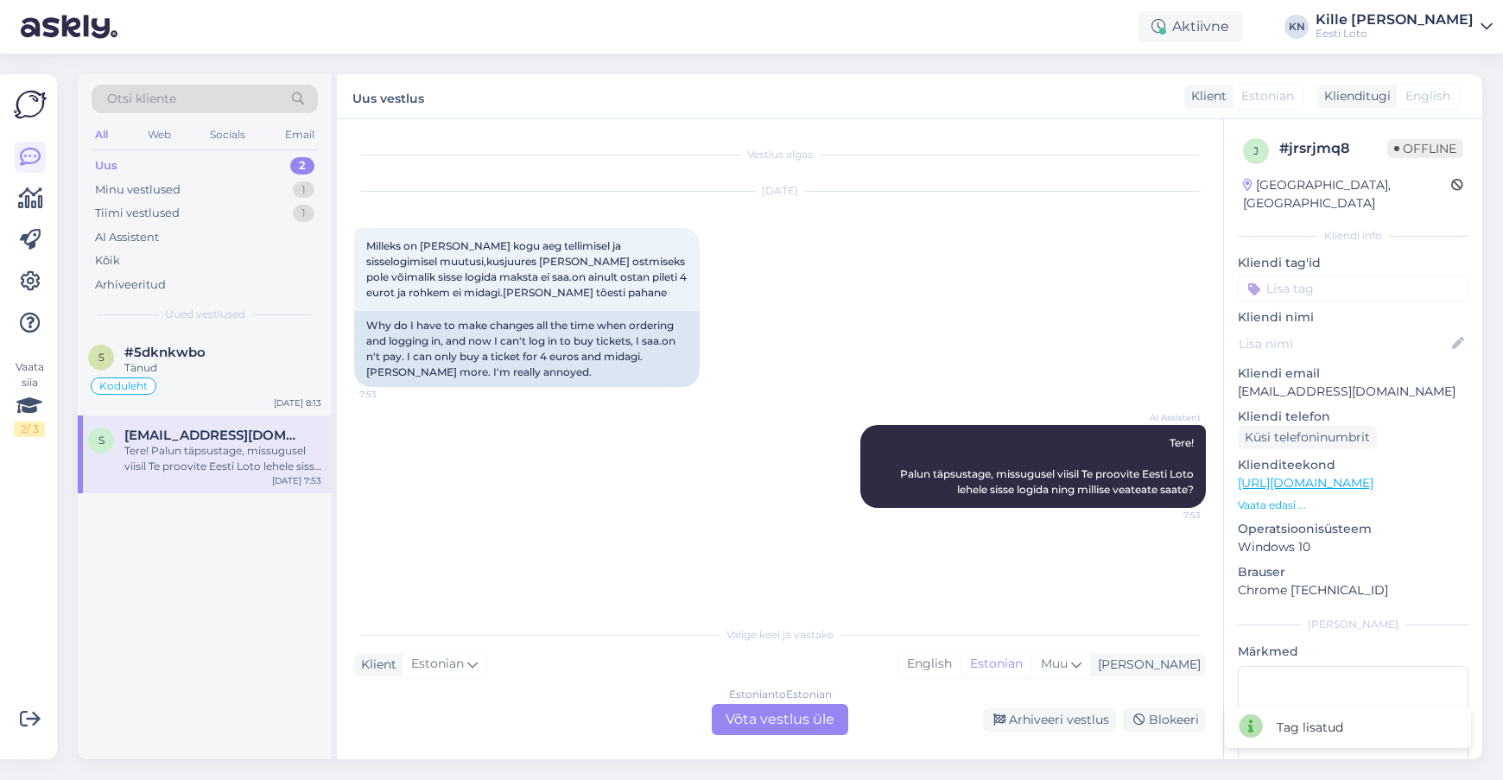
scroll to position [0, 0]
